Goal: Task Accomplishment & Management: Manage account settings

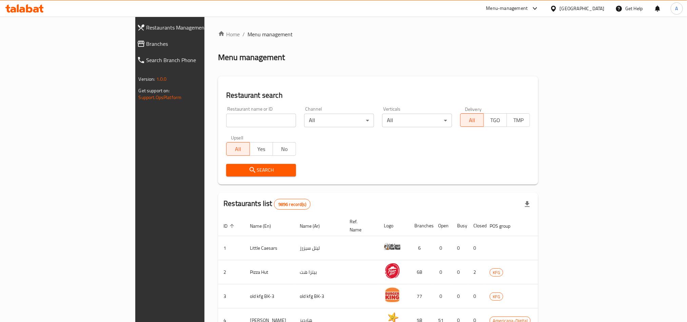
drag, startPoint x: 0, startPoint y: 0, endPoint x: 172, endPoint y: 118, distance: 208.6
click at [226, 118] on input "search" at bounding box center [261, 121] width 70 height 14
paste input "1570"
type input "1570"
click at [232, 170] on span "Search" at bounding box center [261, 170] width 59 height 8
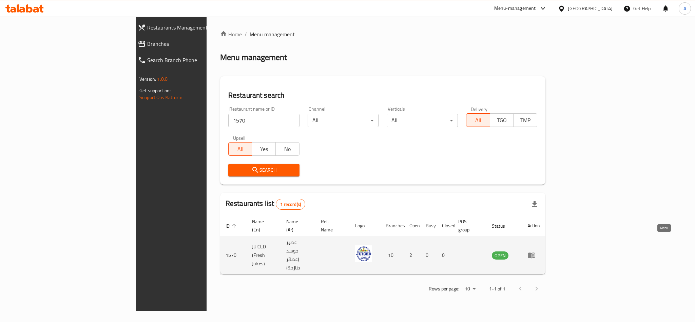
click at [535, 251] on icon "enhanced table" at bounding box center [531, 255] width 8 height 8
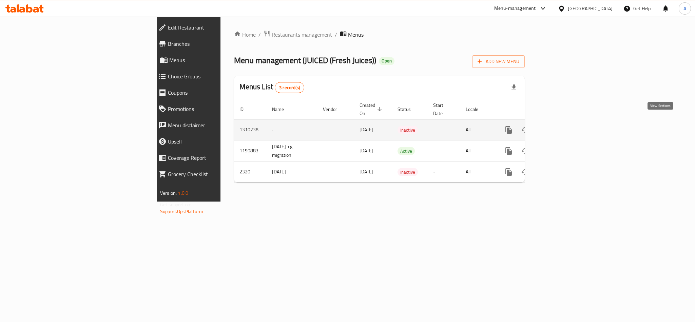
click at [565, 122] on link "enhanced table" at bounding box center [557, 130] width 16 height 16
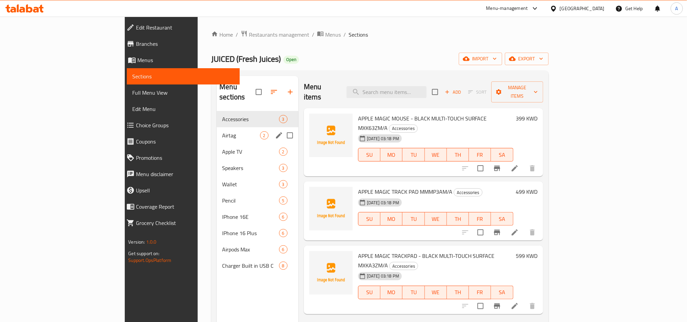
click at [217, 127] on div "Airtag 2" at bounding box center [258, 135] width 82 height 16
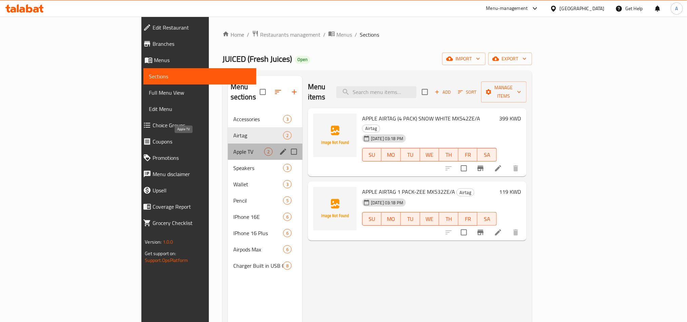
click at [233, 147] on span "Apple TV" at bounding box center [248, 151] width 31 height 8
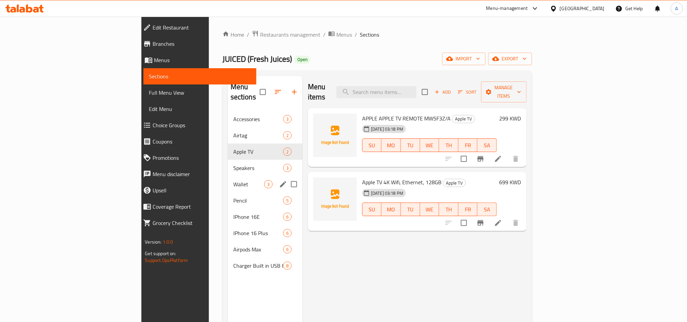
click at [228, 181] on div "Wallet 3" at bounding box center [265, 184] width 75 height 16
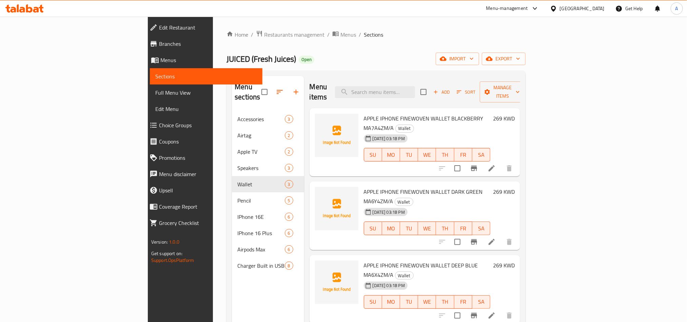
click at [160, 57] on span "Menus" at bounding box center [208, 60] width 97 height 8
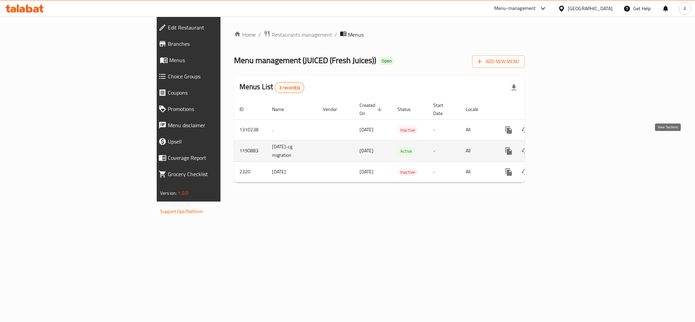
click at [561, 147] on icon "enhanced table" at bounding box center [557, 151] width 8 height 8
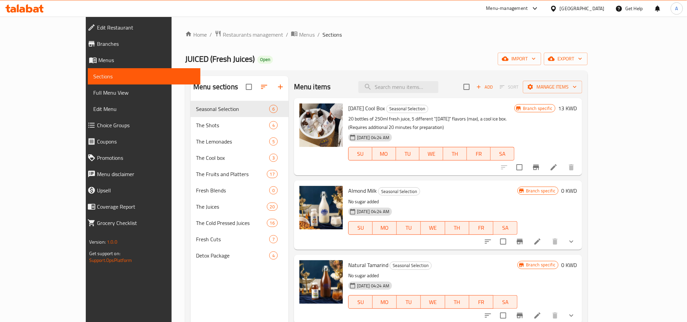
click at [98, 58] on span "Menus" at bounding box center [146, 60] width 97 height 8
